Goal: Task Accomplishment & Management: Manage account settings

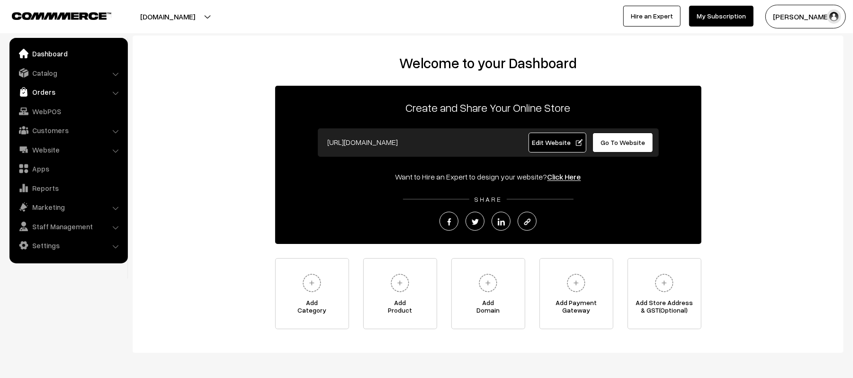
click at [33, 90] on link "Orders" at bounding box center [68, 91] width 113 height 17
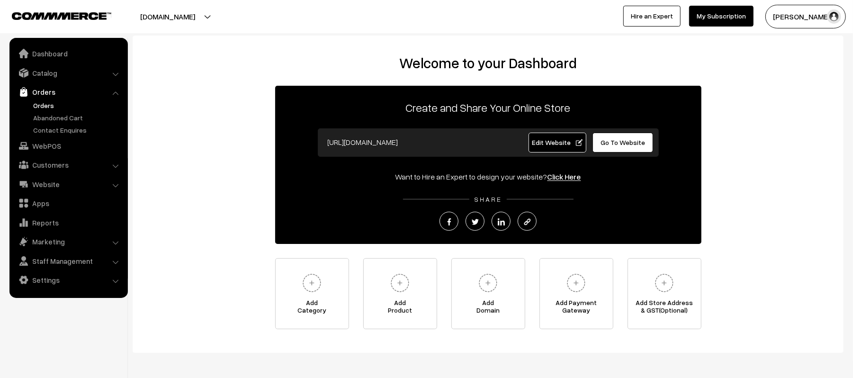
click at [44, 107] on link "Orders" at bounding box center [78, 105] width 94 height 10
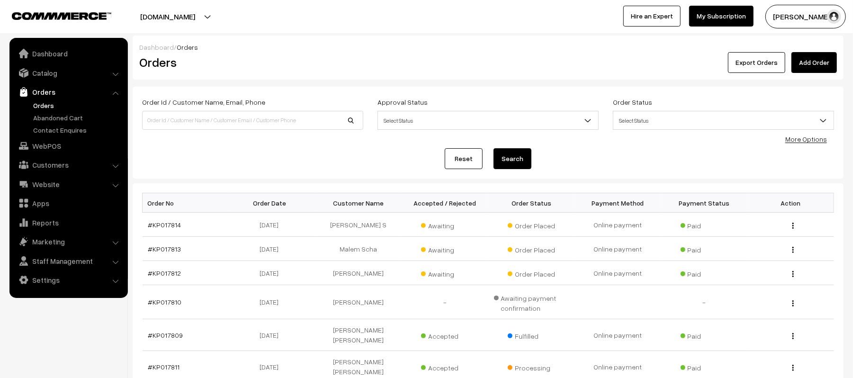
click at [288, 141] on div "Order Id / Customer Name, Email, Phone Approval Status Select Status Awaiting A…" at bounding box center [488, 132] width 692 height 73
click at [217, 124] on input at bounding box center [252, 120] width 221 height 19
type input "SATHISH"
click at [494, 148] on button "Search" at bounding box center [513, 158] width 38 height 21
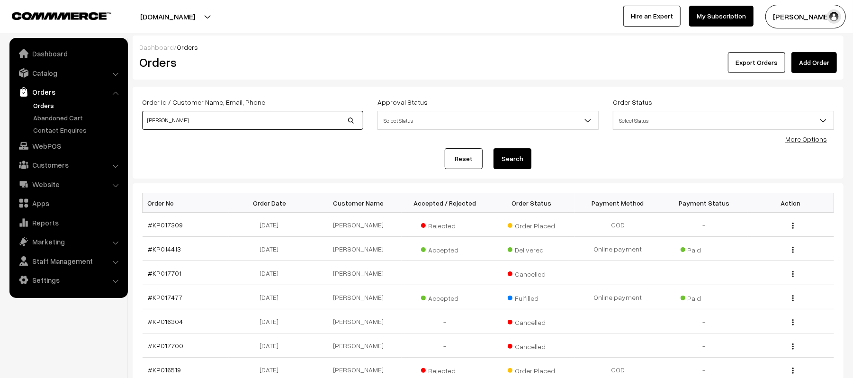
click at [227, 122] on input "SATHISH" at bounding box center [252, 120] width 221 height 19
type input "KP017682"
click at [494, 148] on button "Search" at bounding box center [513, 158] width 38 height 21
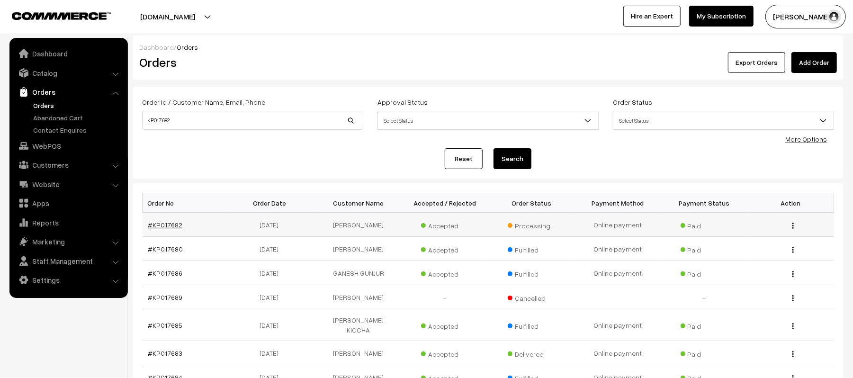
click at [161, 227] on link "#KP017682" at bounding box center [165, 225] width 35 height 8
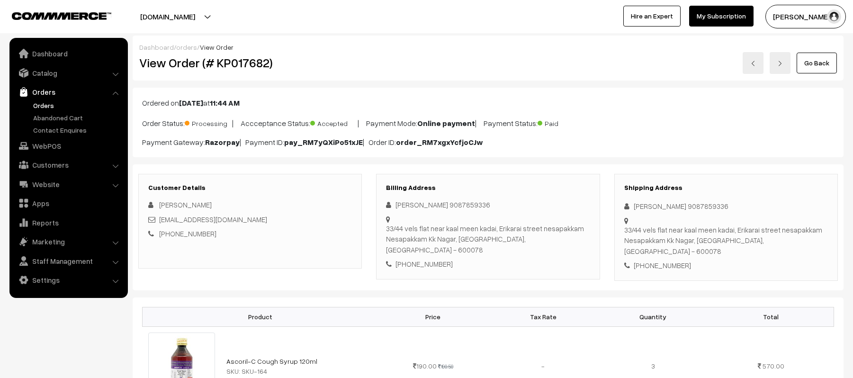
click at [853, 242] on html "Thank you for showing interest. Our team will call you shortly. Close kirtiphar…" at bounding box center [426, 189] width 853 height 378
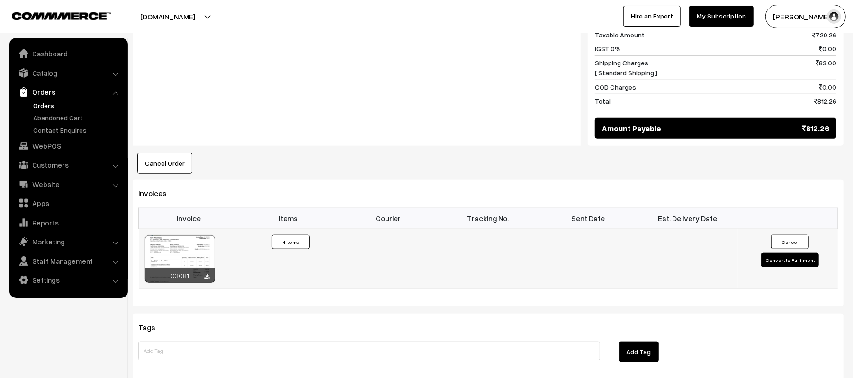
click at [793, 253] on button "Convert to Fulfilment" at bounding box center [791, 260] width 58 height 14
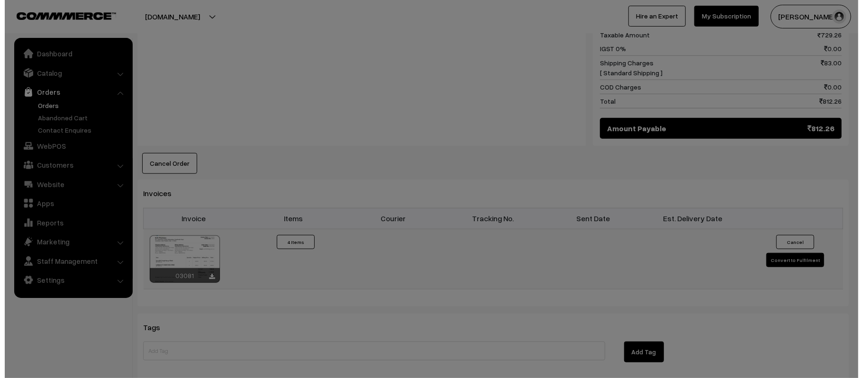
scroll to position [580, 0]
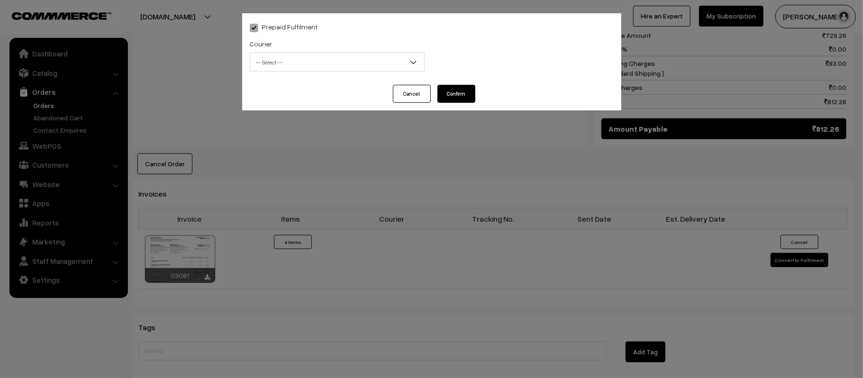
click at [329, 61] on span "-- Select --" at bounding box center [337, 62] width 174 height 17
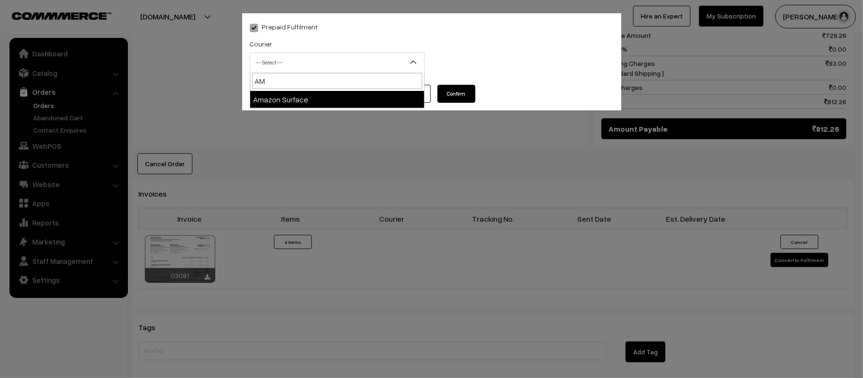
type input "AMA"
select select "5"
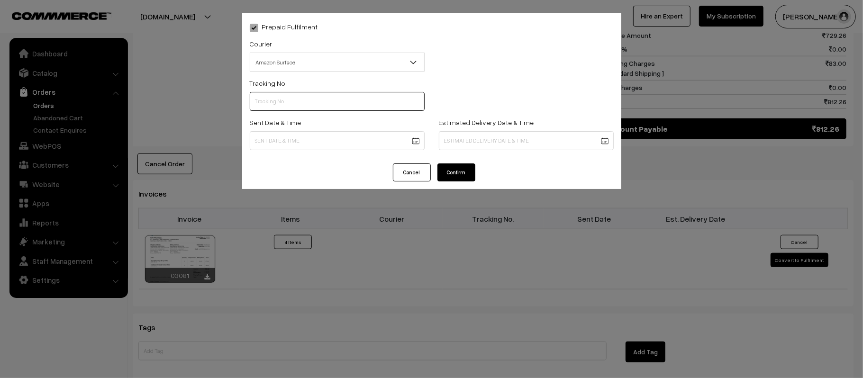
paste input "364137194279"
type input "364137194279"
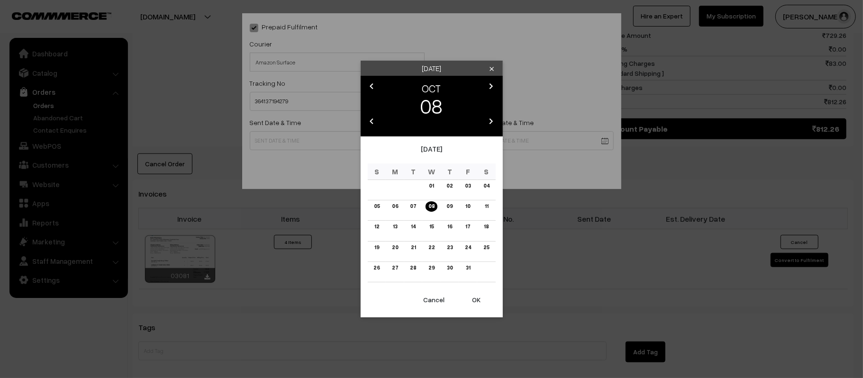
click at [330, 139] on body "Thank you for showing interest. Our team will call you shortly. Close kirtiphar…" at bounding box center [431, 13] width 863 height 1187
click at [452, 207] on link "09" at bounding box center [450, 206] width 12 height 10
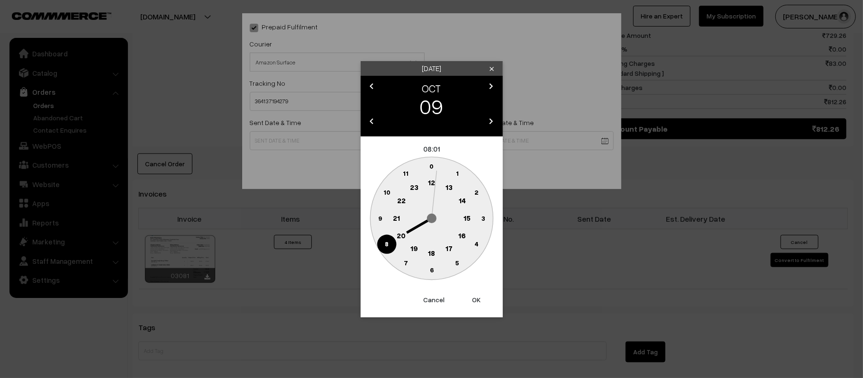
click at [431, 301] on button "Cancel" at bounding box center [434, 300] width 38 height 21
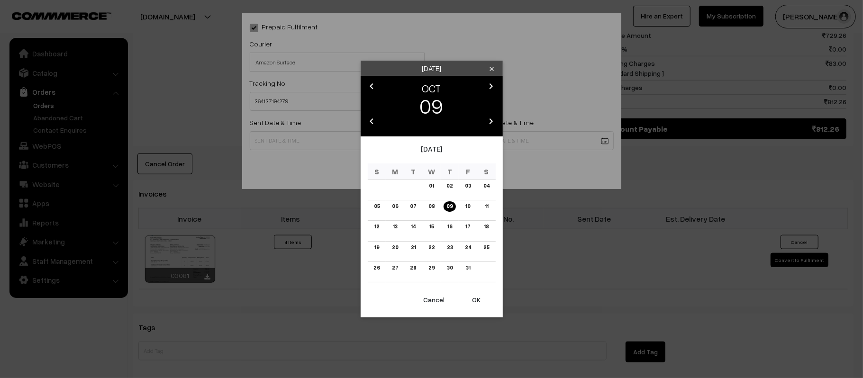
click at [482, 300] on button "OK" at bounding box center [477, 300] width 38 height 21
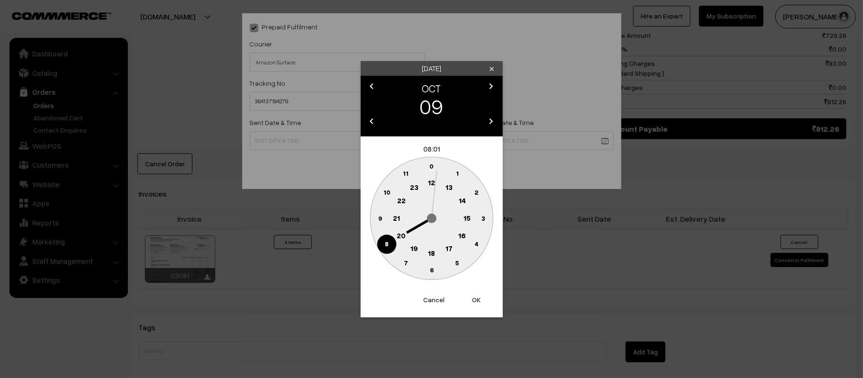
click at [437, 305] on button "Cancel" at bounding box center [434, 300] width 38 height 21
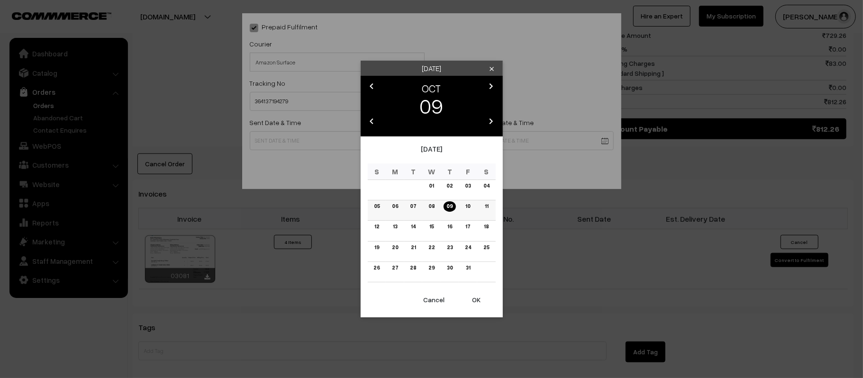
click at [432, 205] on link "08" at bounding box center [432, 206] width 12 height 10
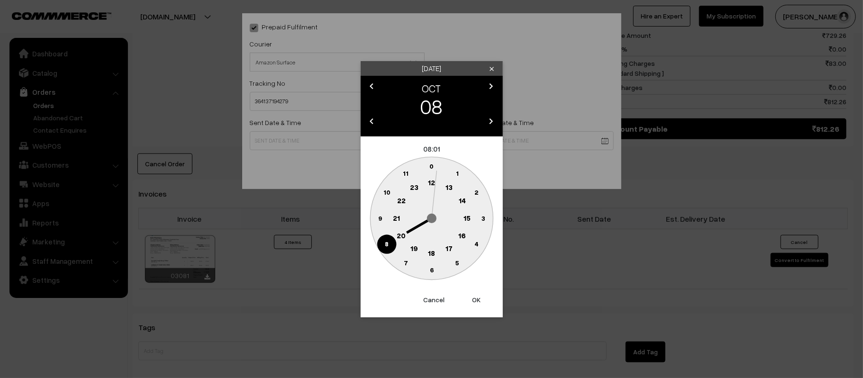
click at [433, 180] on text "12" at bounding box center [431, 182] width 7 height 9
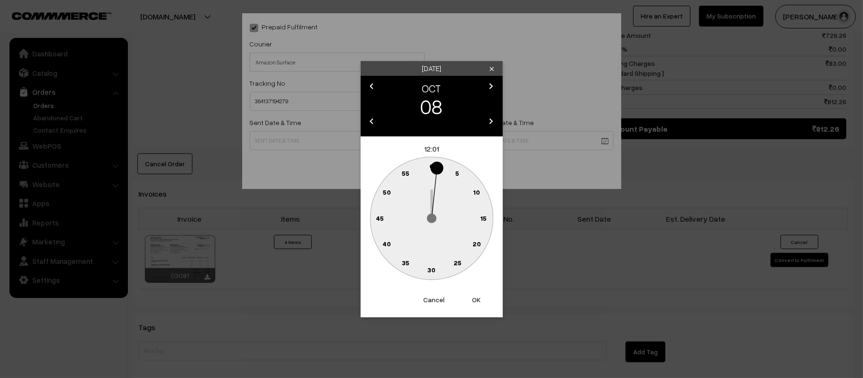
click at [375, 215] on circle at bounding box center [381, 213] width 13 height 13
type input "08-10-2025 12:46"
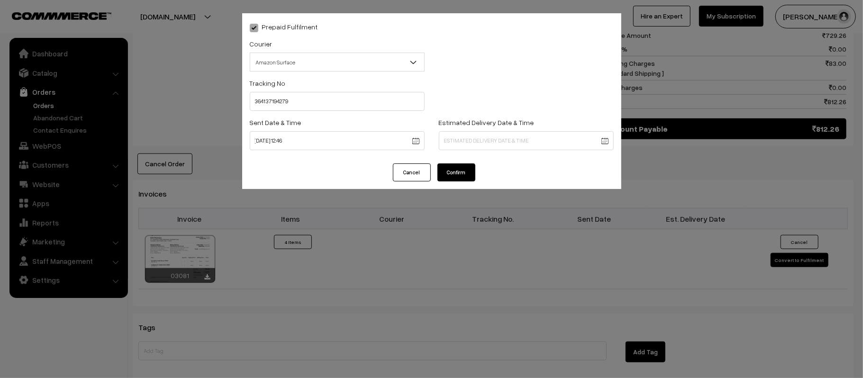
click at [529, 139] on body "Thank you for showing interest. Our team will call you shortly. Close kirtiphar…" at bounding box center [431, 13] width 863 height 1187
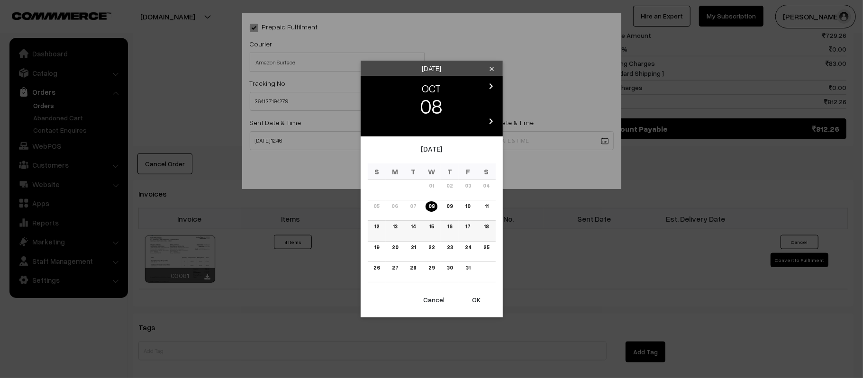
click at [412, 228] on link "14" at bounding box center [413, 227] width 10 height 10
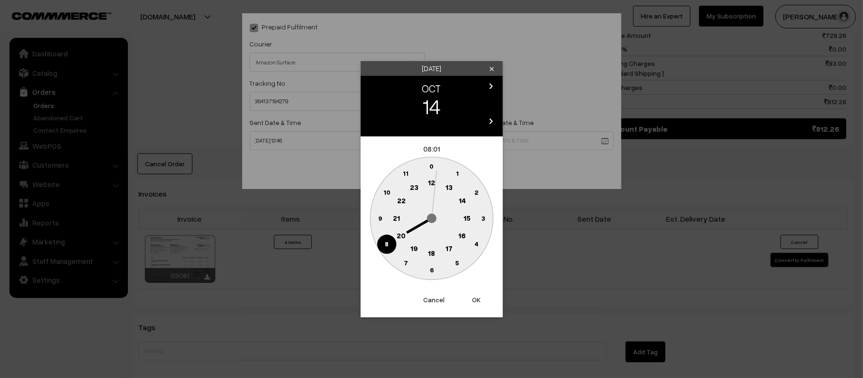
click at [391, 213] on circle at bounding box center [396, 218] width 19 height 19
click at [432, 270] on text "30" at bounding box center [431, 270] width 8 height 8
type input "14-10-2025 21:30"
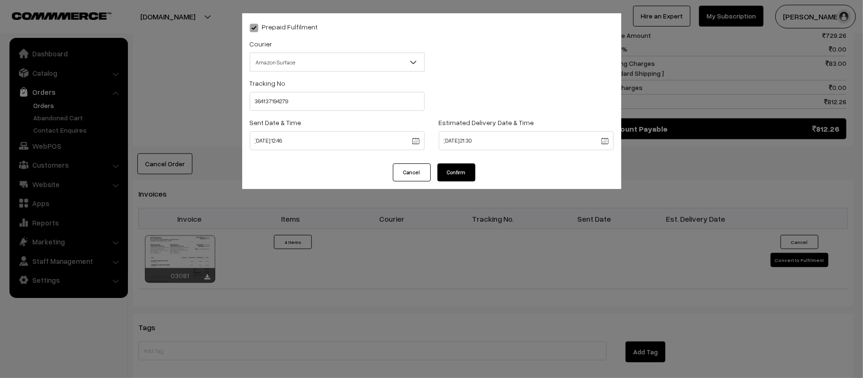
click at [455, 172] on button "Confirm" at bounding box center [456, 172] width 38 height 18
